Goal: Task Accomplishment & Management: Use online tool/utility

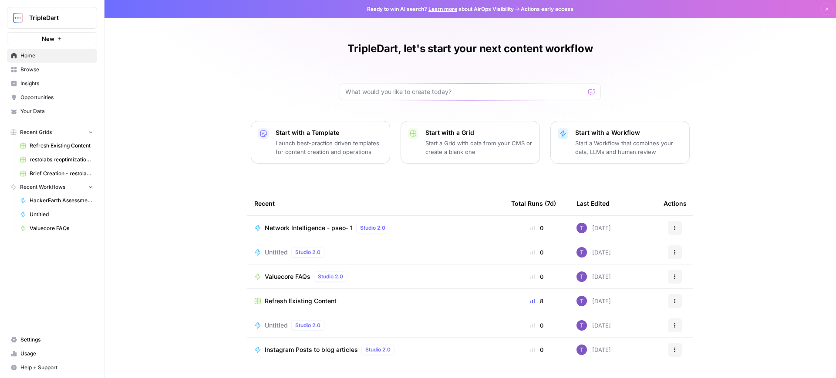
click at [290, 281] on div "Valuecore FAQs Studio 2.0" at bounding box center [308, 277] width 86 height 10
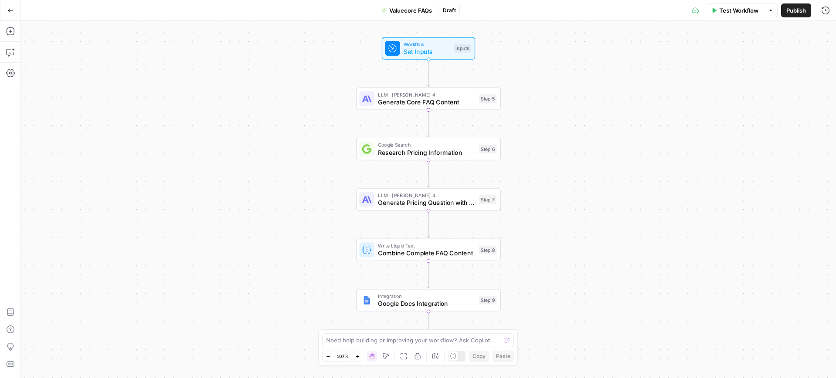
click at [727, 14] on span "Test Workflow" at bounding box center [738, 10] width 39 height 9
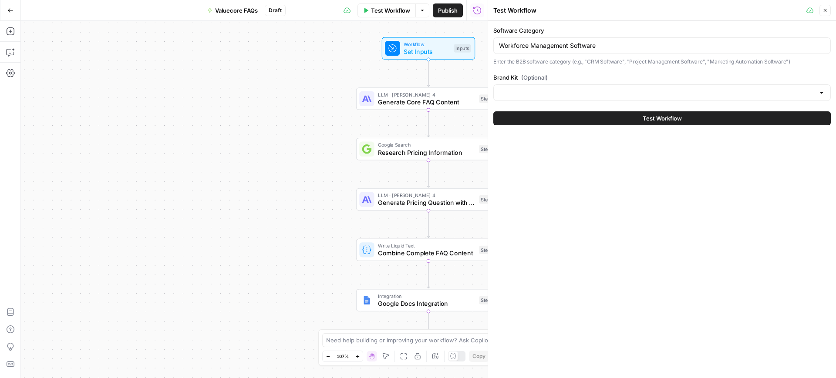
type input "ValueCore"
click at [561, 48] on input "Workforce Management Software" at bounding box center [662, 45] width 326 height 9
paste input "Photography"
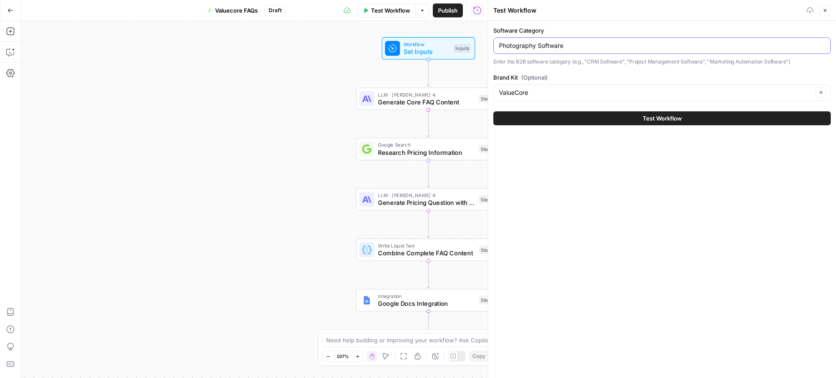
type input "Photography Software"
click at [598, 117] on button "Test Workflow" at bounding box center [661, 118] width 337 height 14
click at [662, 116] on span "Test Workflow" at bounding box center [662, 118] width 39 height 9
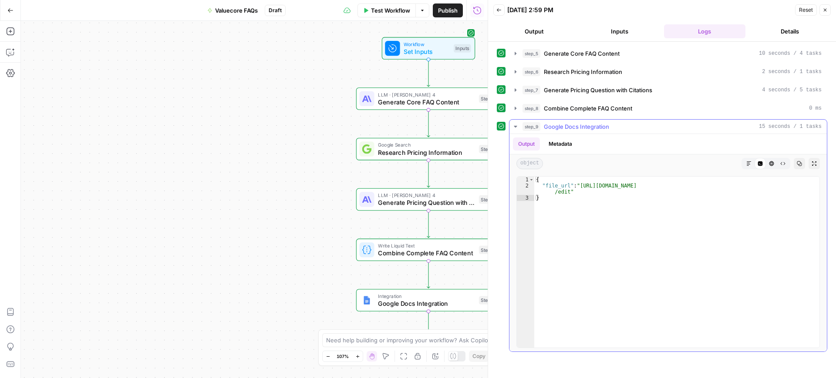
type textarea "**********"
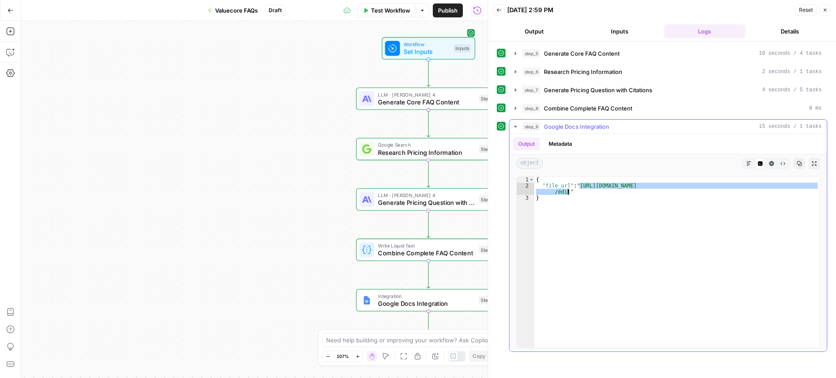
drag, startPoint x: 579, startPoint y: 187, endPoint x: 566, endPoint y: 194, distance: 14.6
click at [566, 194] on div "{ "file_url" : "[URL][DOMAIN_NAME] /edit" }" at bounding box center [676, 268] width 285 height 183
click at [373, 16] on button "Test Workflow" at bounding box center [386, 10] width 58 height 14
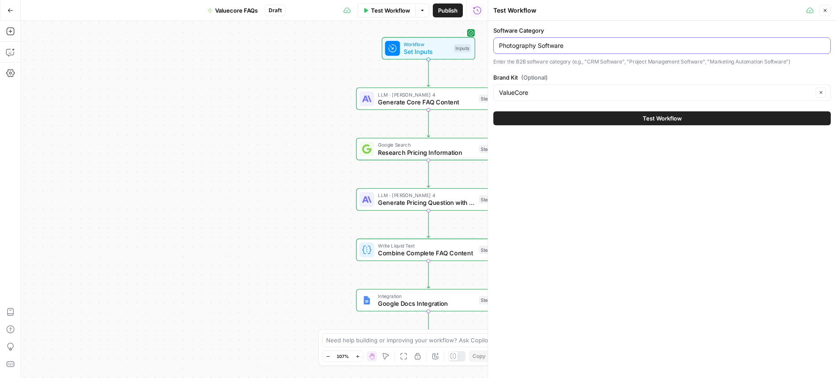
click at [535, 45] on input "Photography Software" at bounding box center [662, 45] width 326 height 9
paste input "CRM"
type input "CRM Software"
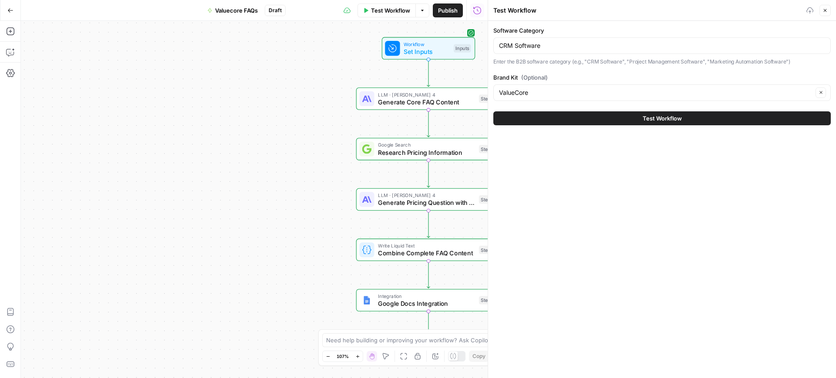
click at [678, 118] on span "Test Workflow" at bounding box center [662, 118] width 39 height 9
click at [653, 118] on span "Test Workflow" at bounding box center [662, 118] width 39 height 9
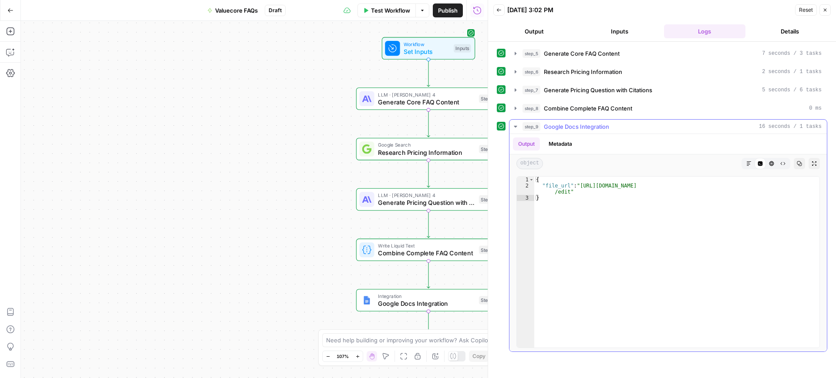
type textarea "**********"
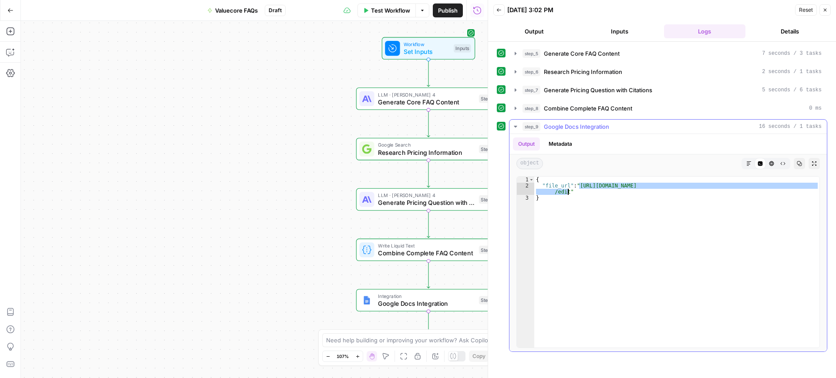
drag, startPoint x: 579, startPoint y: 183, endPoint x: 567, endPoint y: 194, distance: 16.3
click at [567, 194] on div "{ "file_url" : "[URL][DOMAIN_NAME] /edit" }" at bounding box center [676, 268] width 285 height 183
click at [393, 9] on span "Test Workflow" at bounding box center [390, 10] width 39 height 9
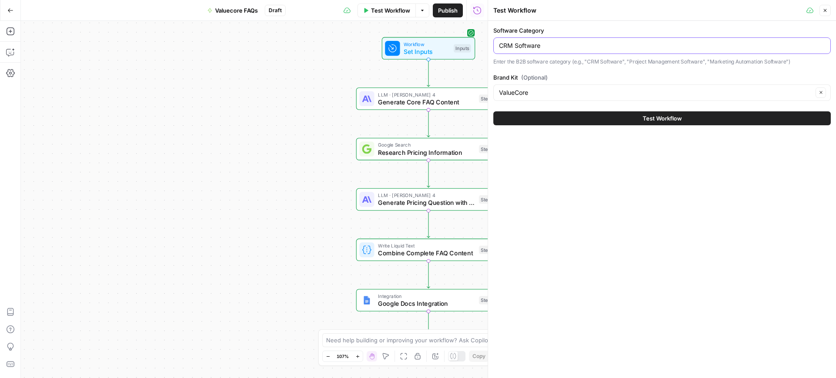
click at [552, 44] on input "CRM Software" at bounding box center [662, 45] width 326 height 9
paste input "Marketing Analytics"
type input "Marketing Analytics Software"
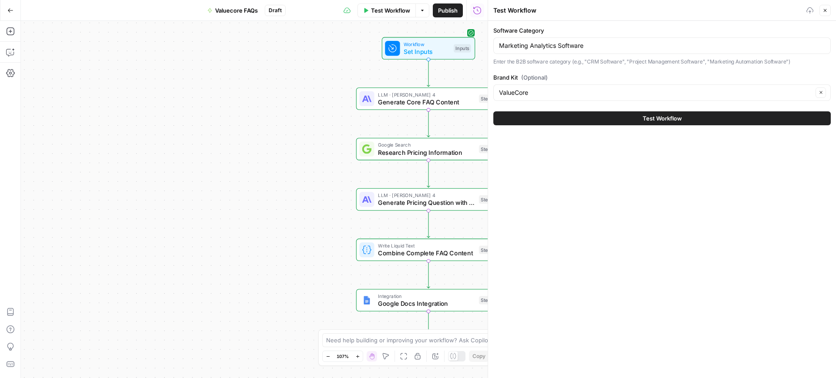
click at [595, 115] on button "Test Workflow" at bounding box center [661, 118] width 337 height 14
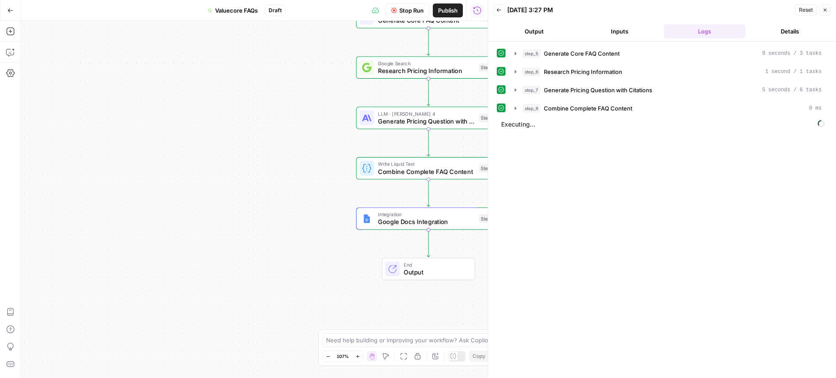
drag, startPoint x: 324, startPoint y: 190, endPoint x: 305, endPoint y: 188, distance: 18.8
click at [306, 188] on div "Workflow Set Inputs Inputs LLM · [PERSON_NAME] 4 Generate Core FAQ Content Step…" at bounding box center [254, 199] width 467 height 357
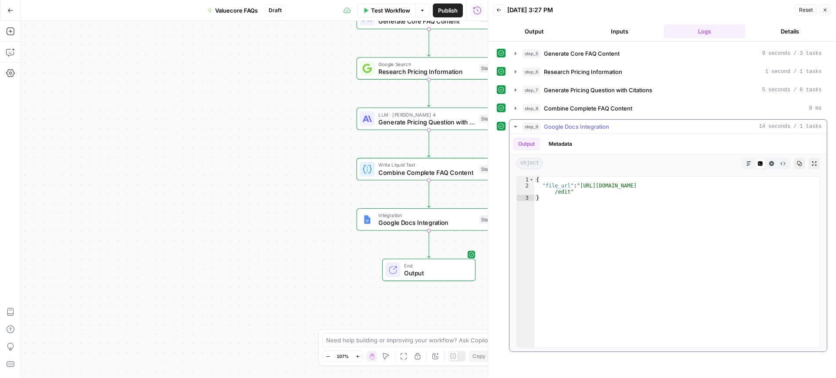
type textarea "**********"
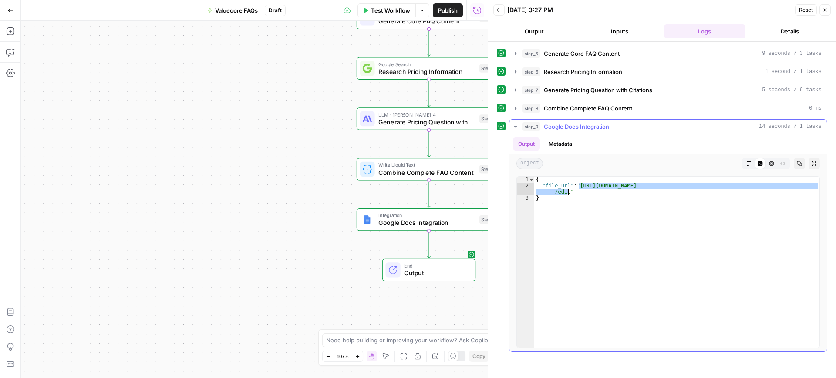
drag, startPoint x: 578, startPoint y: 185, endPoint x: 567, endPoint y: 192, distance: 13.2
click at [567, 192] on div "{ "file_url" : "[URL][DOMAIN_NAME] /edit" }" at bounding box center [676, 268] width 285 height 183
click at [387, 17] on button "Test Workflow" at bounding box center [386, 10] width 58 height 14
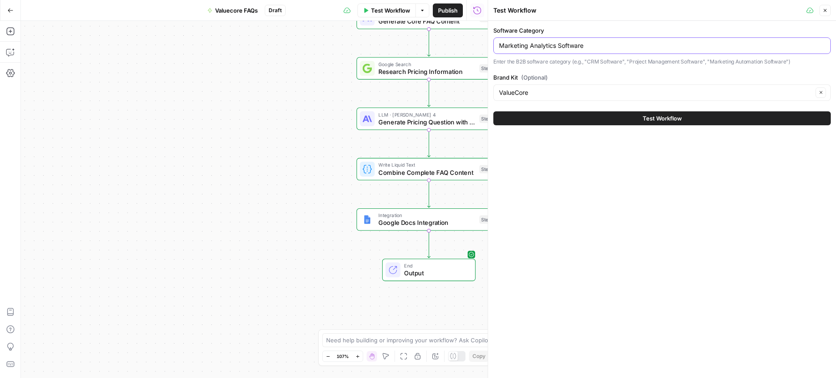
click at [560, 44] on input "Marketing Analytics Software" at bounding box center [662, 45] width 326 height 9
paste input "Consent Management Platforms"
type input "Consent Management Platforms"
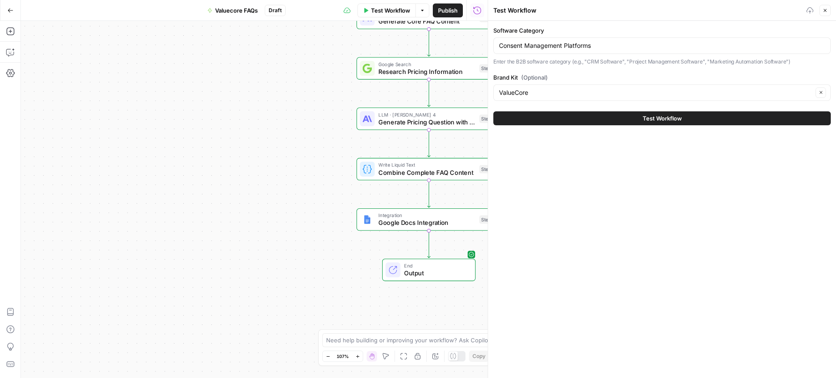
click at [631, 112] on button "Test Workflow" at bounding box center [661, 118] width 337 height 14
click at [654, 123] on button "Test Workflow" at bounding box center [661, 118] width 337 height 14
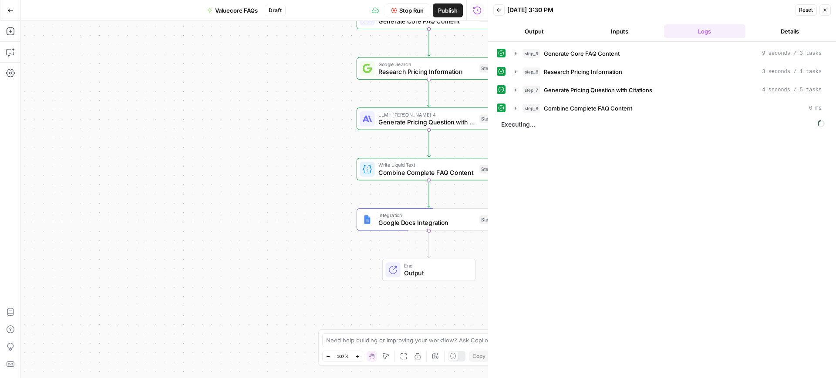
click at [537, 31] on button "Output" at bounding box center [534, 31] width 82 height 14
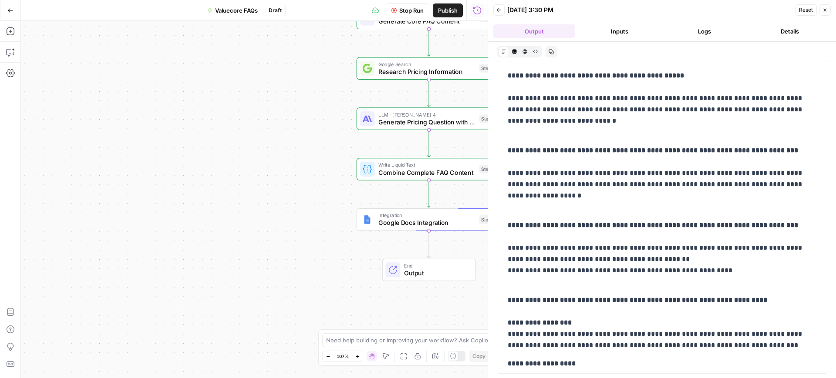
click at [700, 27] on button "Logs" at bounding box center [705, 31] width 82 height 14
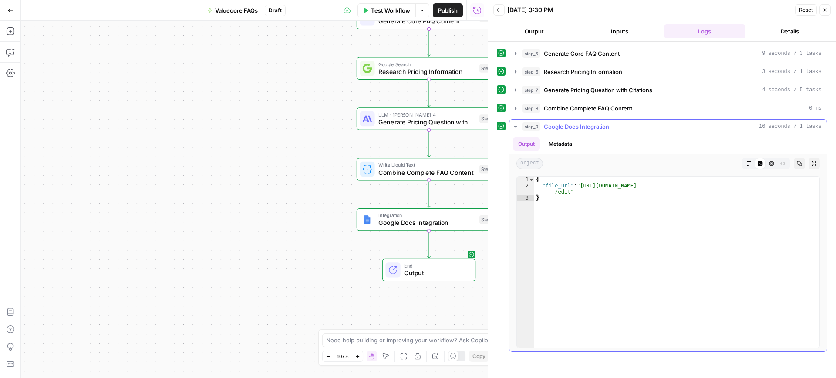
type textarea "**********"
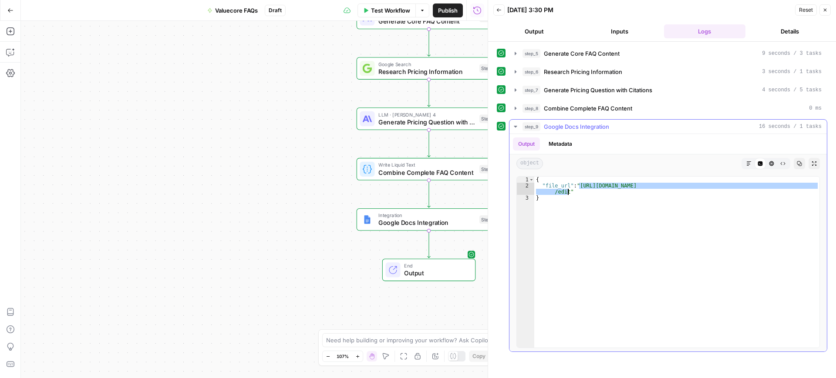
drag, startPoint x: 579, startPoint y: 187, endPoint x: 568, endPoint y: 194, distance: 13.7
click at [568, 194] on div "{ "file_url" : "[URL][DOMAIN_NAME] /edit" }" at bounding box center [676, 268] width 285 height 183
